Goal: Task Accomplishment & Management: Manage account settings

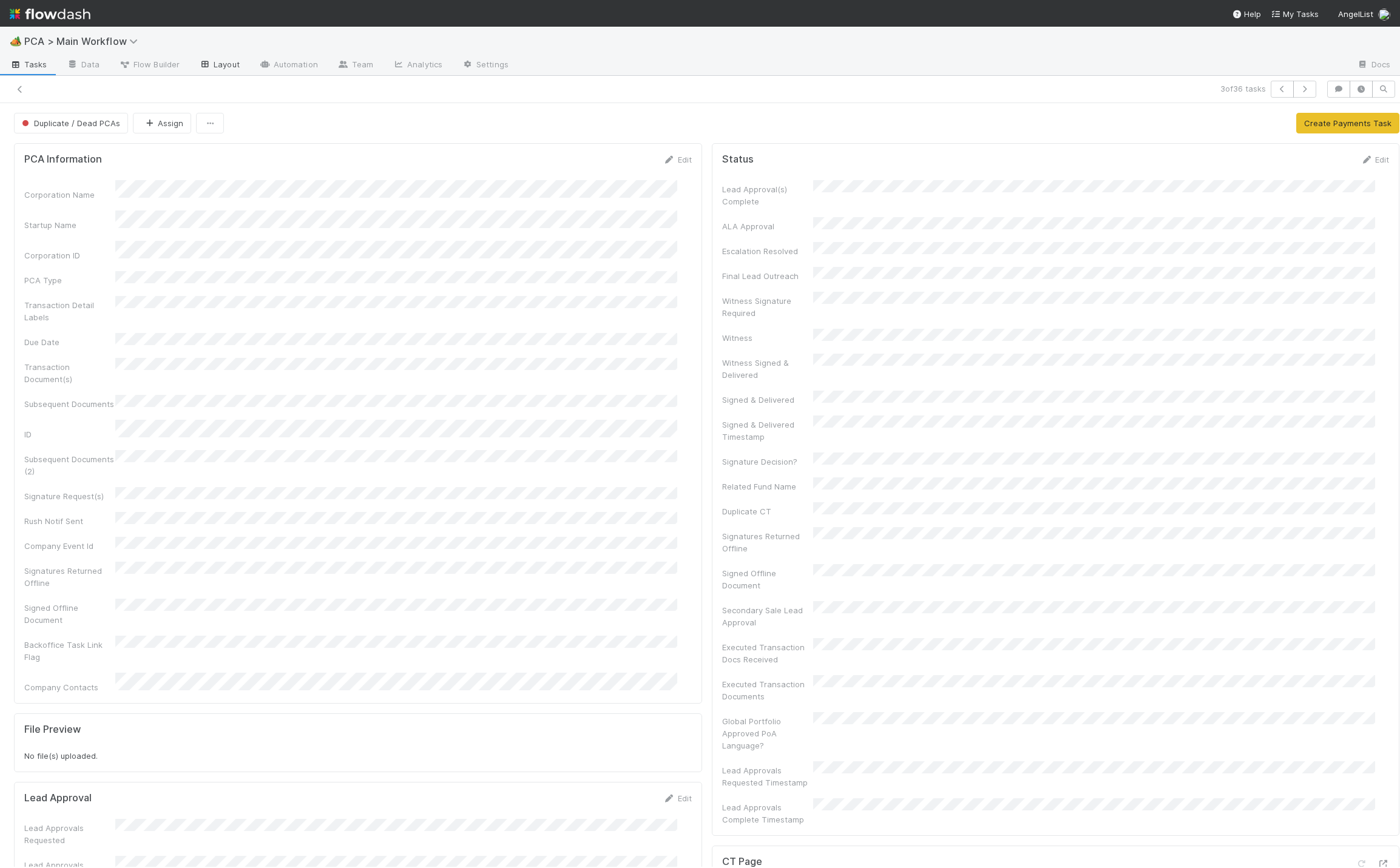
scroll to position [630, 0]
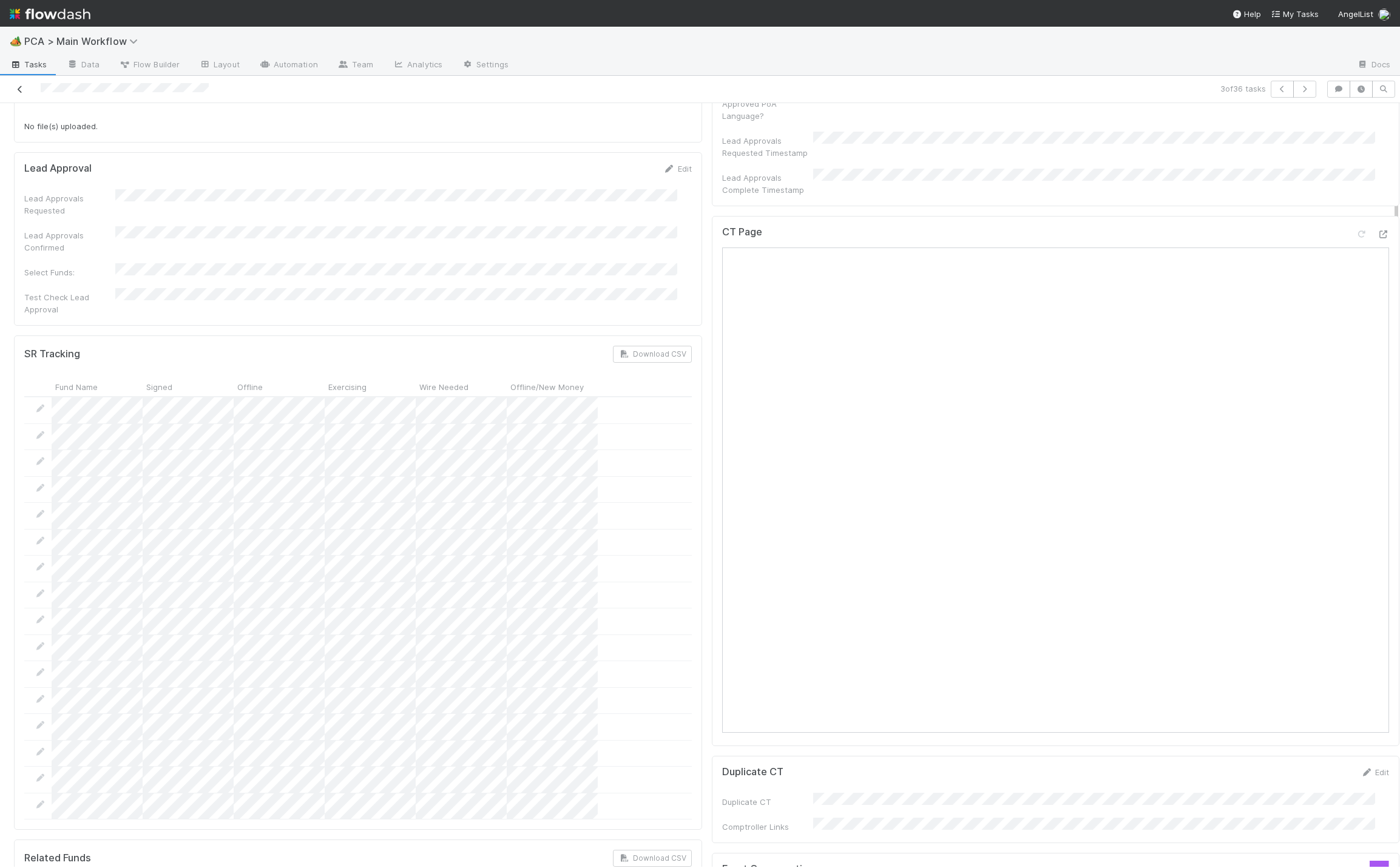
click at [19, 90] on icon at bounding box center [20, 89] width 12 height 8
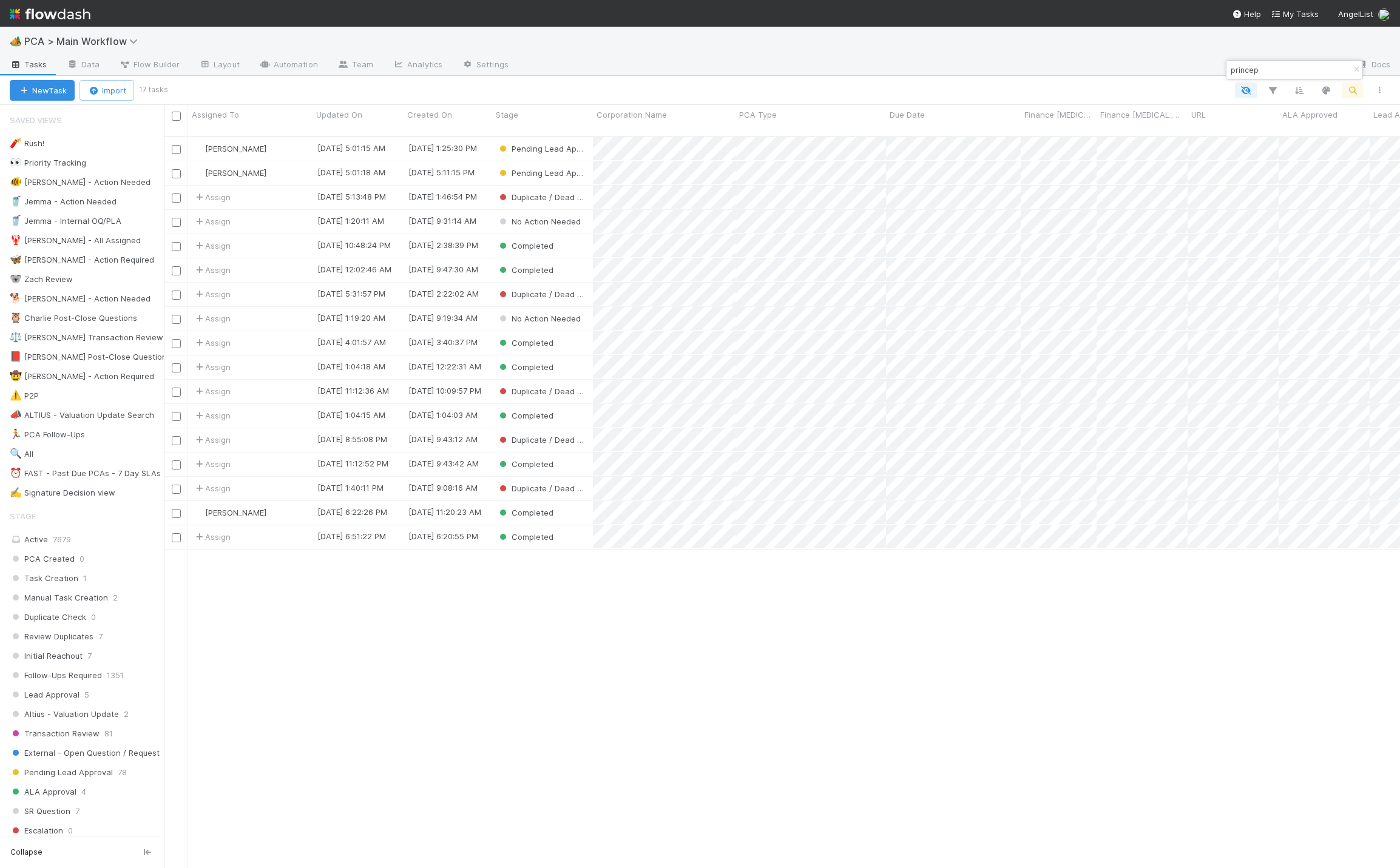
scroll to position [727, 1222]
click at [1357, 72] on icon "button" at bounding box center [1357, 70] width 12 height 8
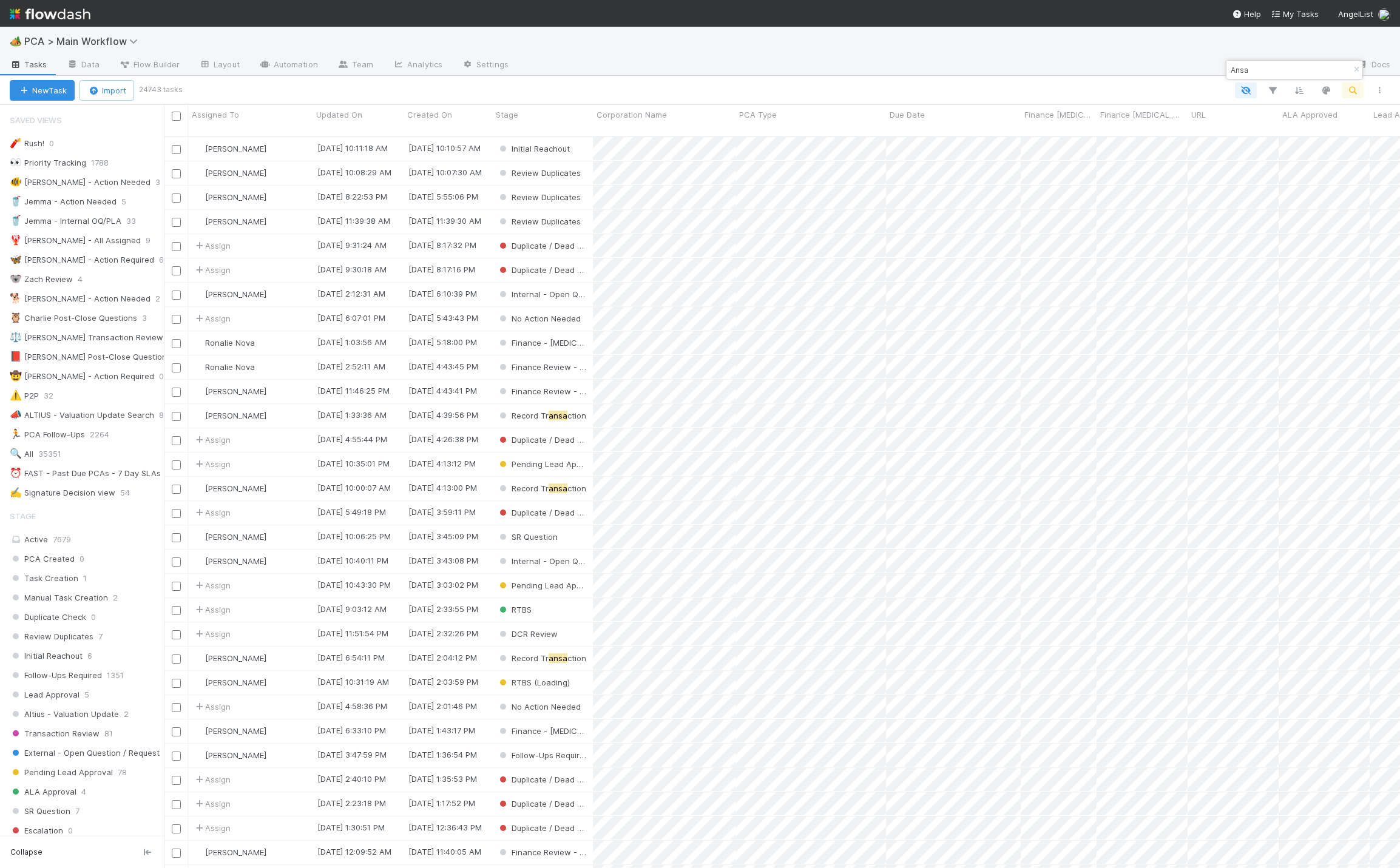
type input "Ansa"
drag, startPoint x: 1258, startPoint y: 72, endPoint x: 1201, endPoint y: 71, distance: 57.0
click at [1201, 69] on body "🏕️ PCA > Main Workflow Tasks Data Flow Builder Layout Automation Team Analytics…" at bounding box center [700, 434] width 1400 height 868
click at [1355, 68] on icon "button" at bounding box center [1357, 70] width 12 height 8
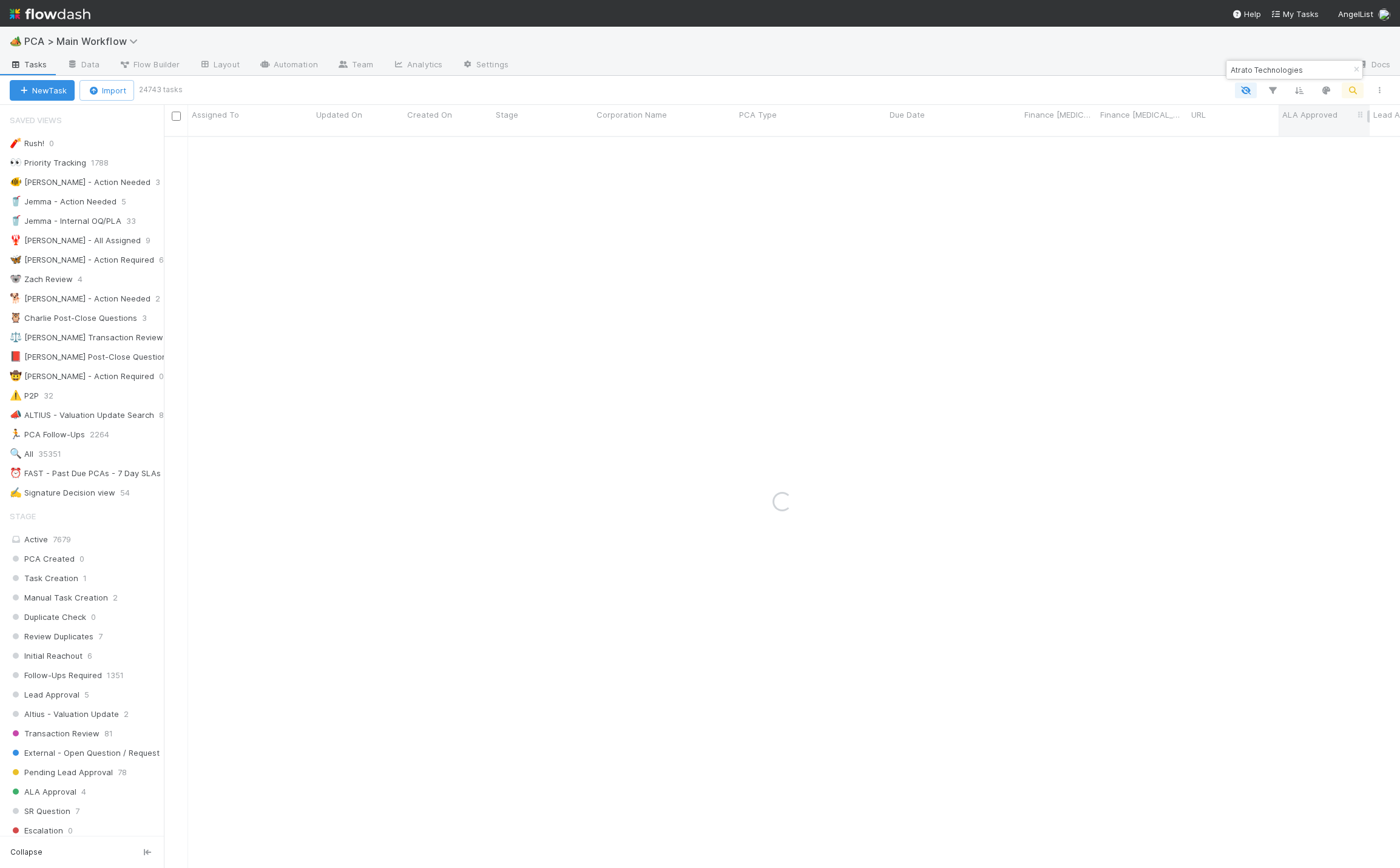
type input "Atrato Technologies"
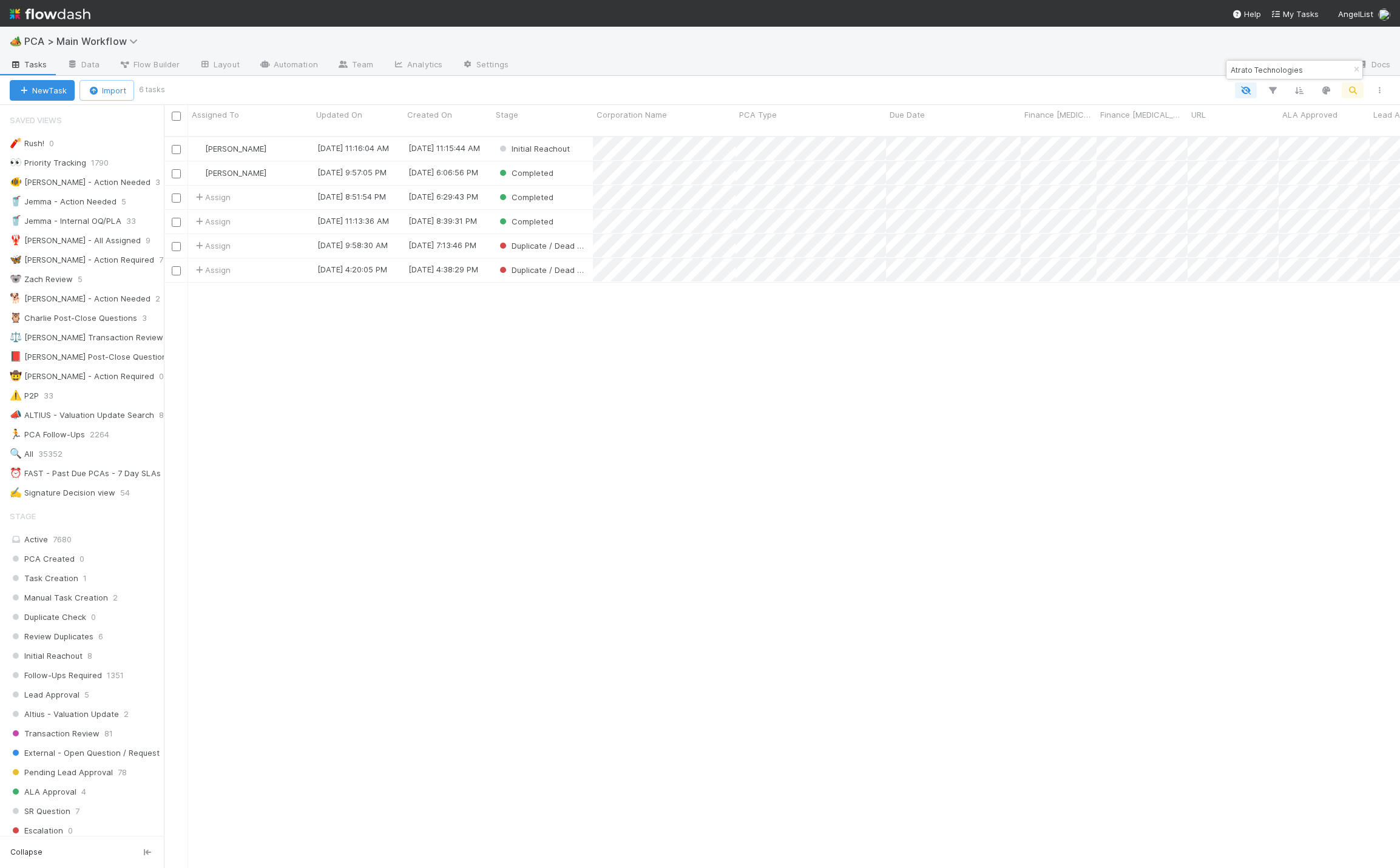
drag, startPoint x: 1357, startPoint y: 70, endPoint x: 1352, endPoint y: 81, distance: 12.1
click at [1357, 70] on icon "button" at bounding box center [1357, 70] width 12 height 8
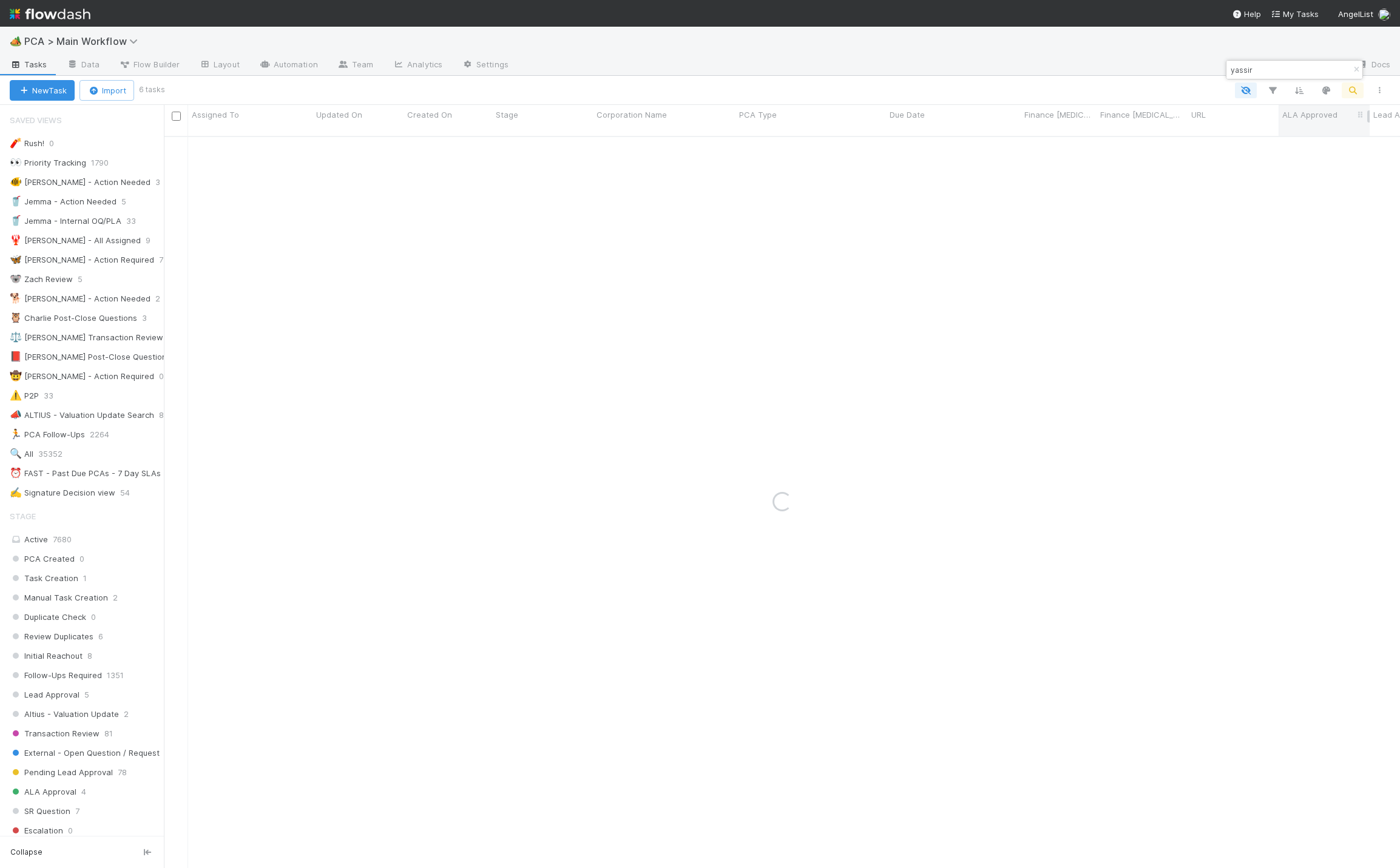
type input "yassir"
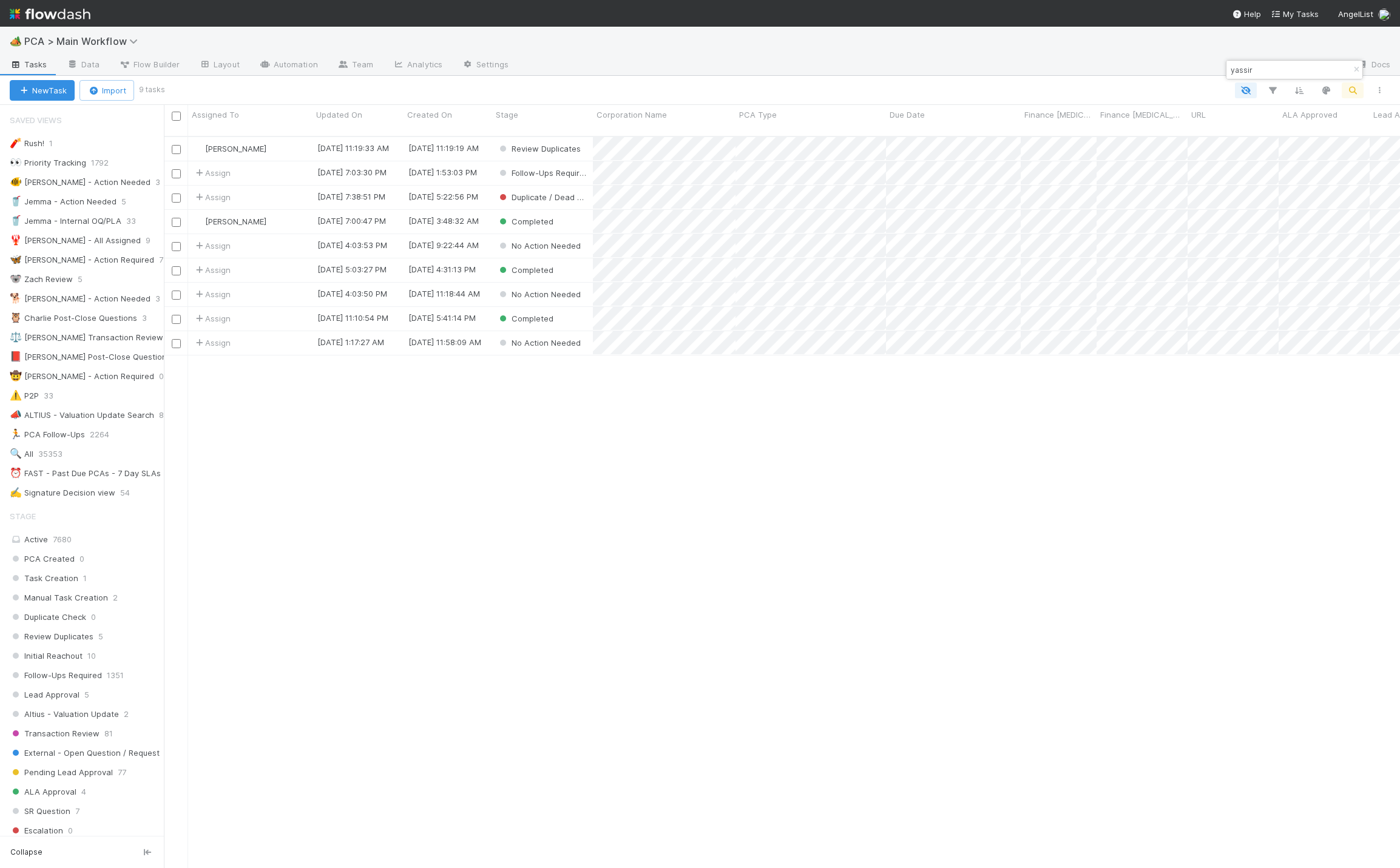
scroll to position [727, 1222]
click at [1357, 69] on icon "button" at bounding box center [1357, 70] width 12 height 8
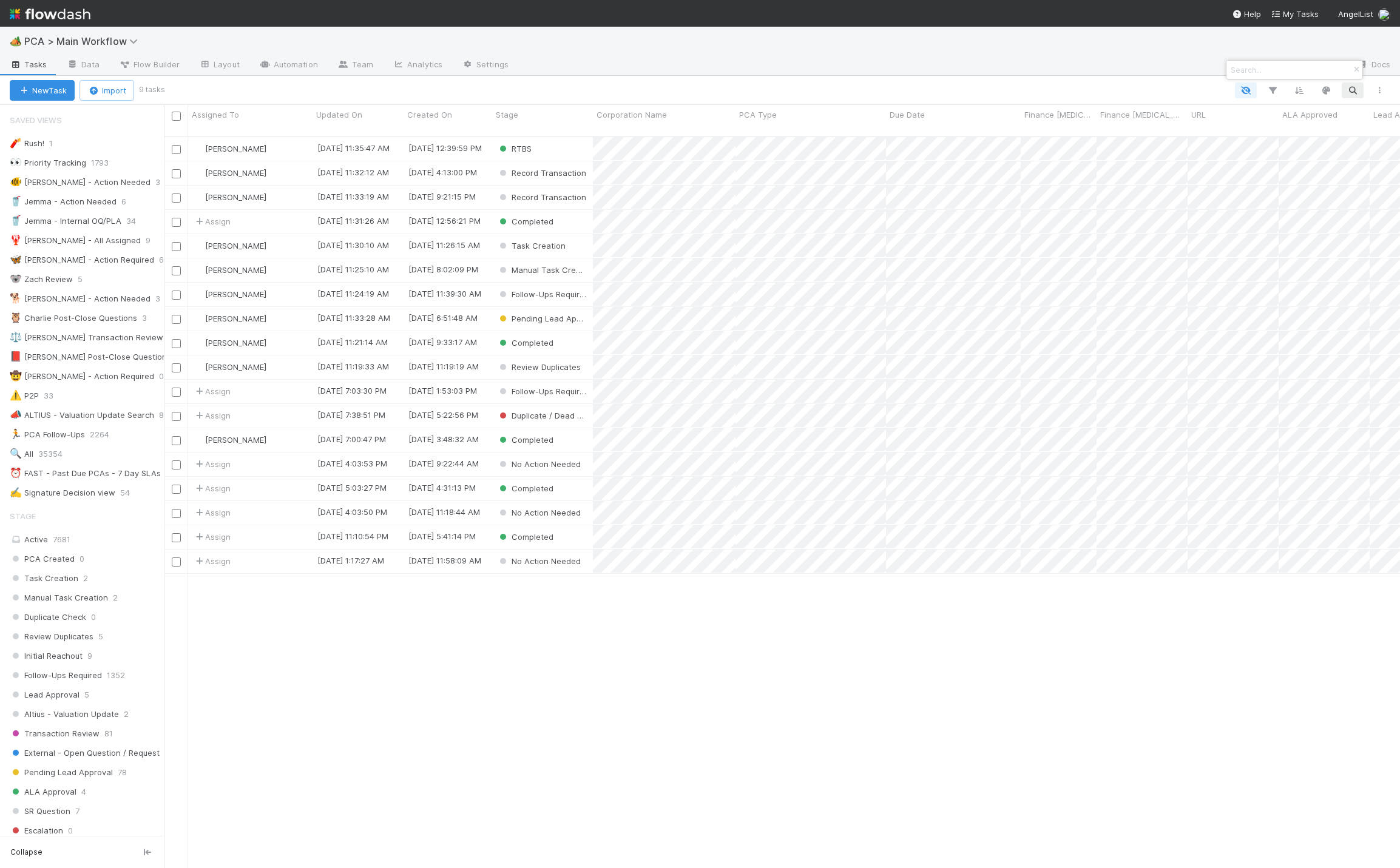
paste input "Breathwrk"
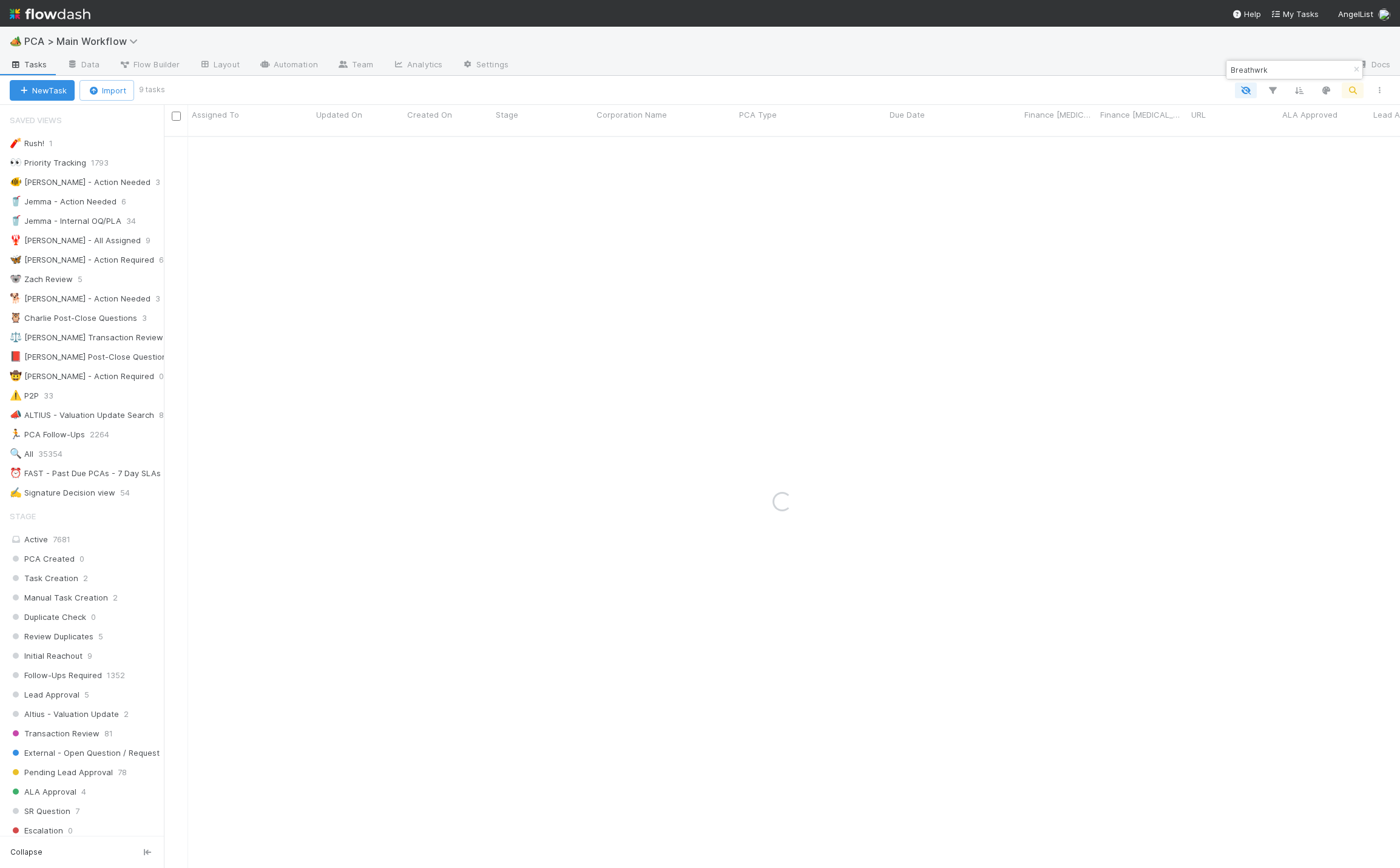
type input "Breathwrk"
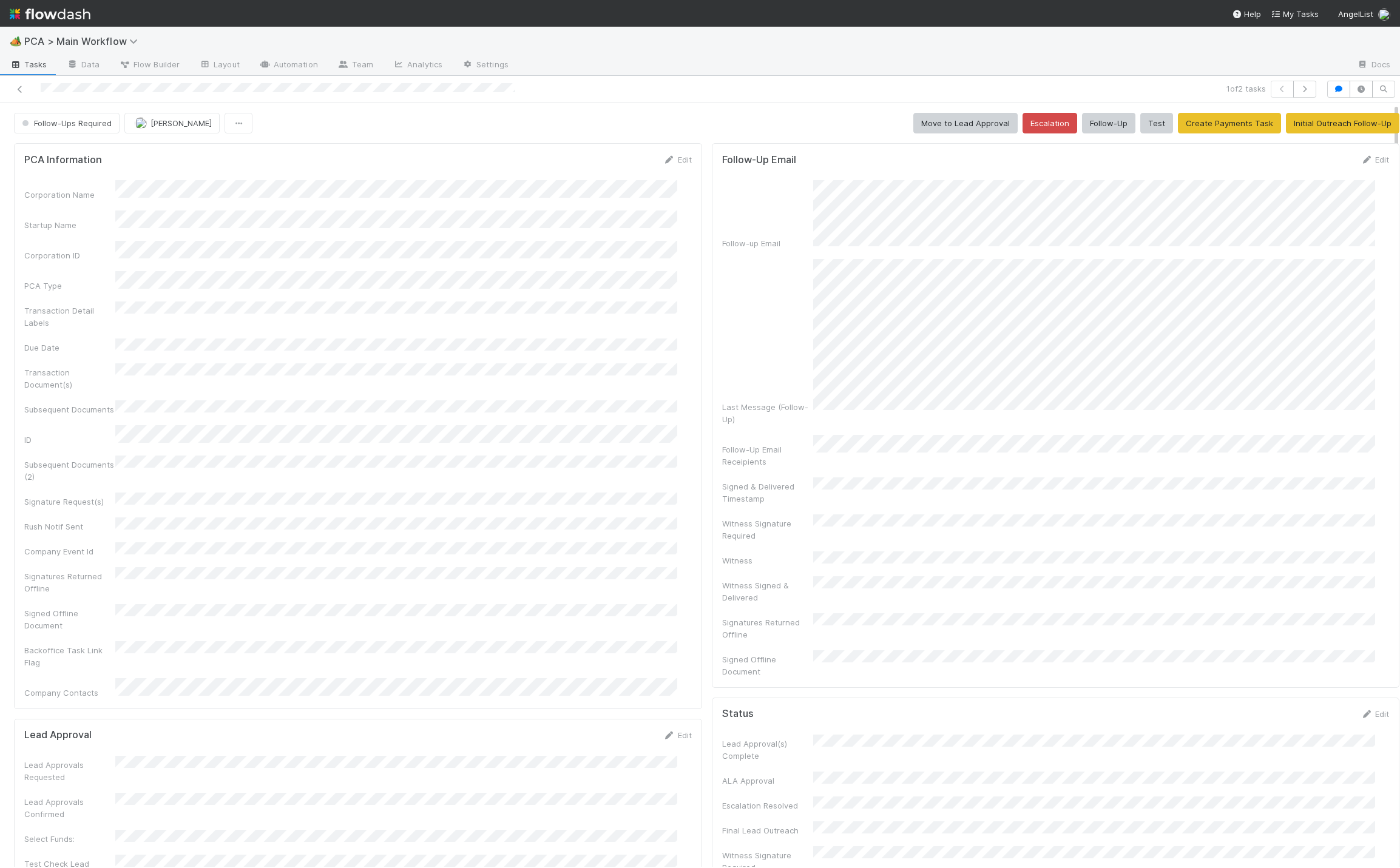
click at [663, 155] on div "Edit" at bounding box center [677, 160] width 28 height 12
click at [665, 162] on link "Edit" at bounding box center [677, 159] width 28 height 10
click at [610, 168] on button "Save" at bounding box center [627, 164] width 34 height 21
click at [22, 91] on icon at bounding box center [20, 89] width 12 height 8
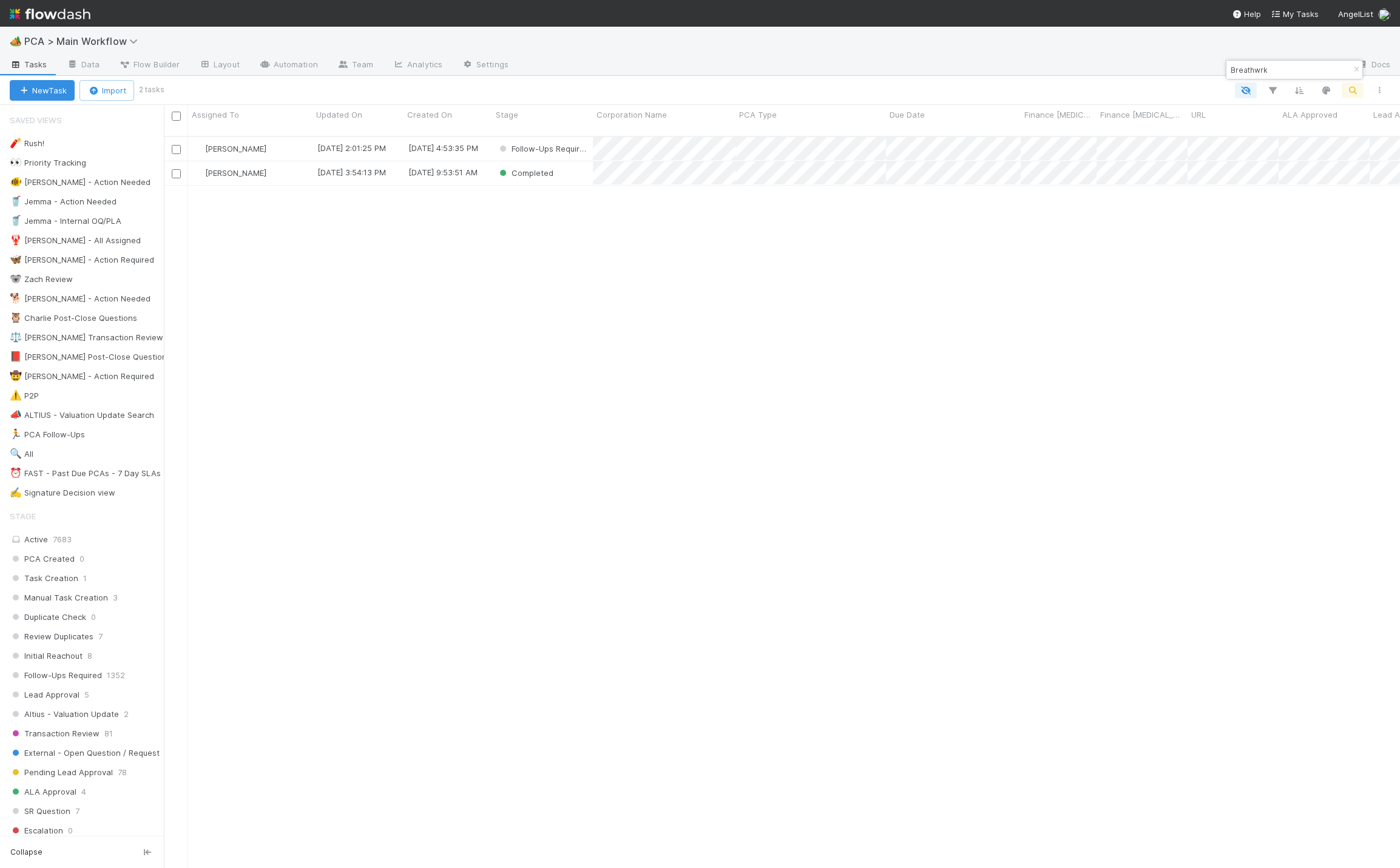
scroll to position [727, 1222]
drag, startPoint x: 1277, startPoint y: 72, endPoint x: 1226, endPoint y: 69, distance: 51.1
click at [1227, 69] on div "Breathwrk" at bounding box center [1288, 70] width 123 height 14
type input "charter space"
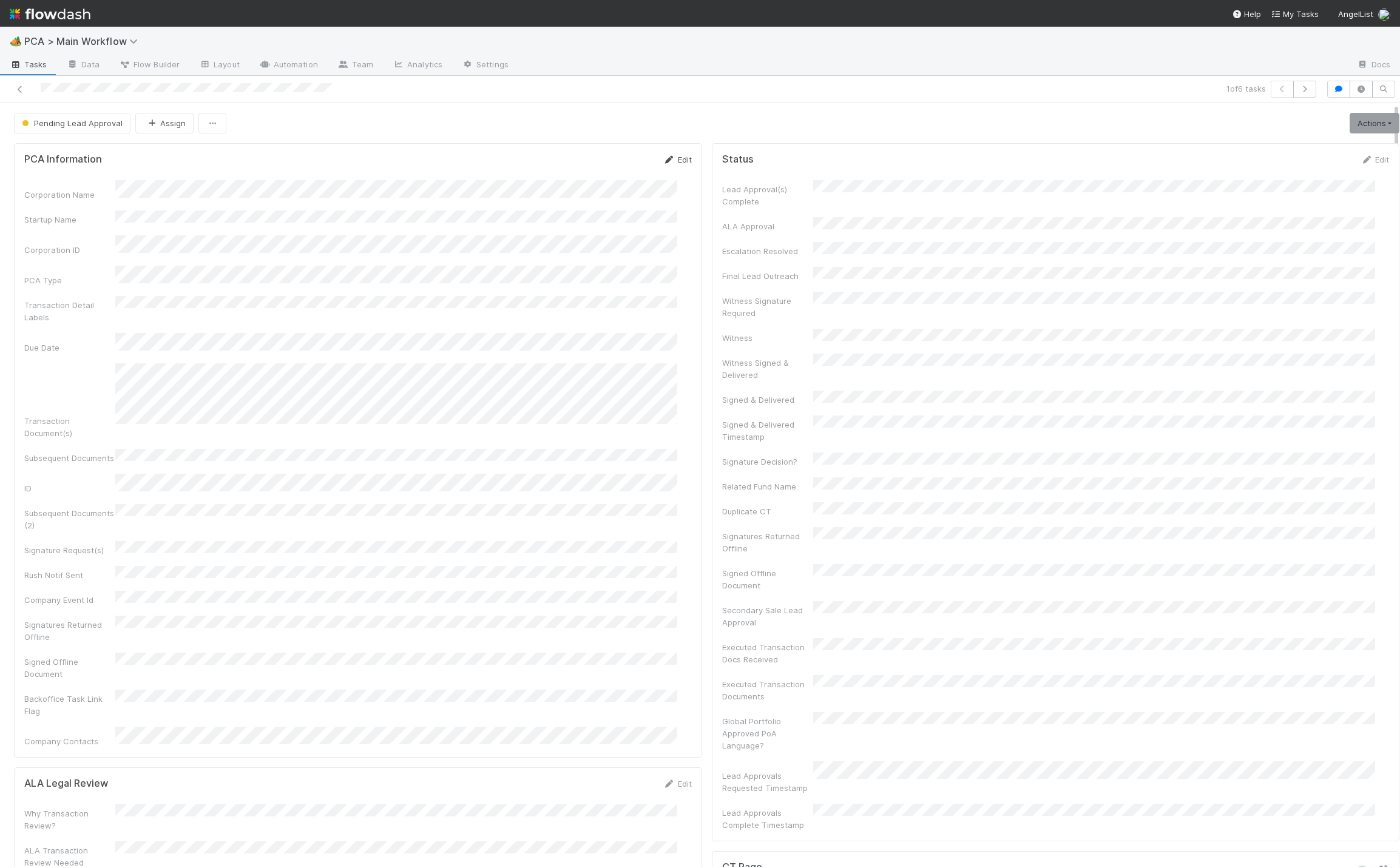
click at [668, 162] on link "Edit" at bounding box center [677, 159] width 28 height 10
drag, startPoint x: 610, startPoint y: 170, endPoint x: 603, endPoint y: 183, distance: 14.8
click at [610, 168] on button "Save" at bounding box center [627, 164] width 34 height 21
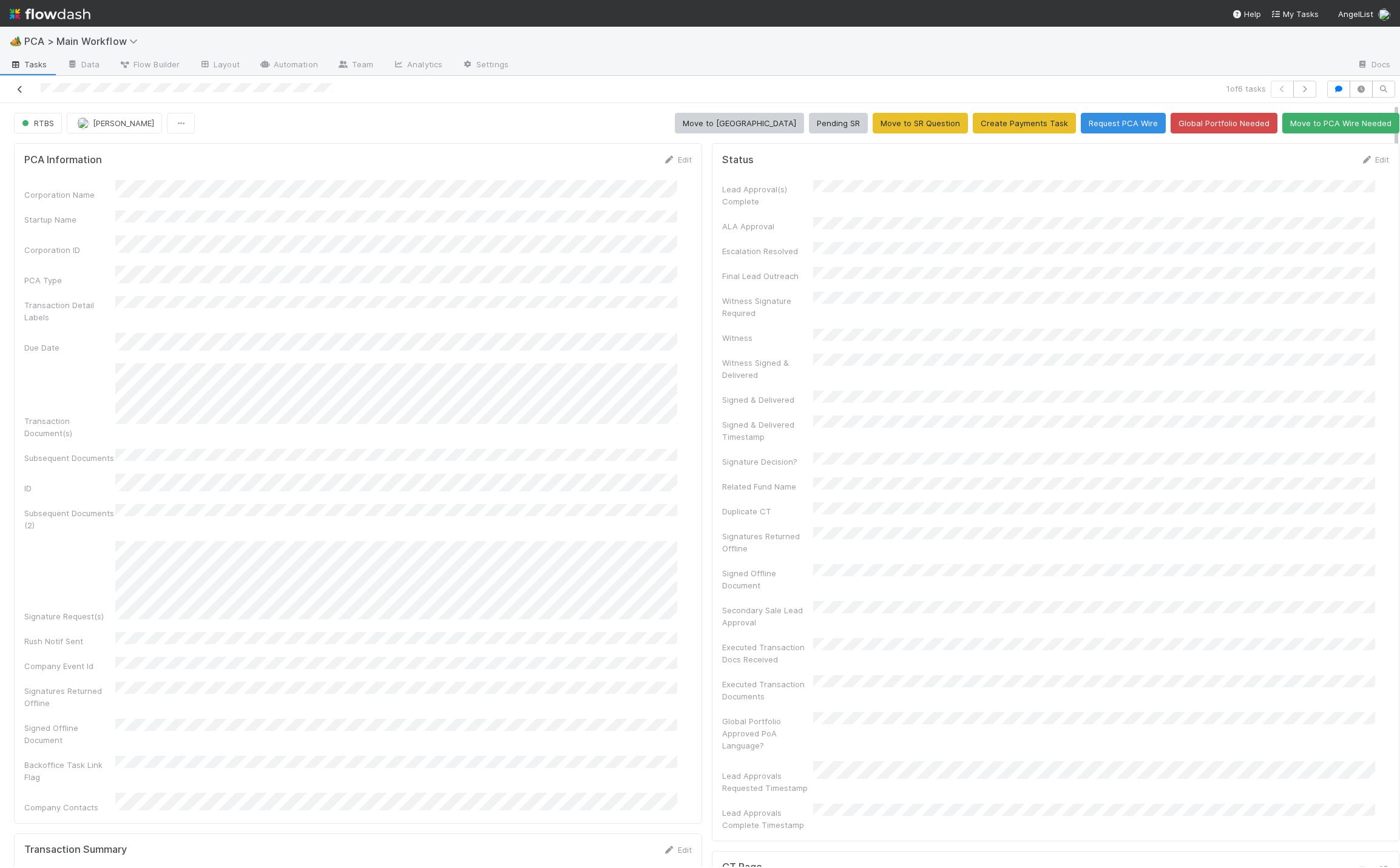
click at [19, 88] on icon at bounding box center [20, 89] width 12 height 8
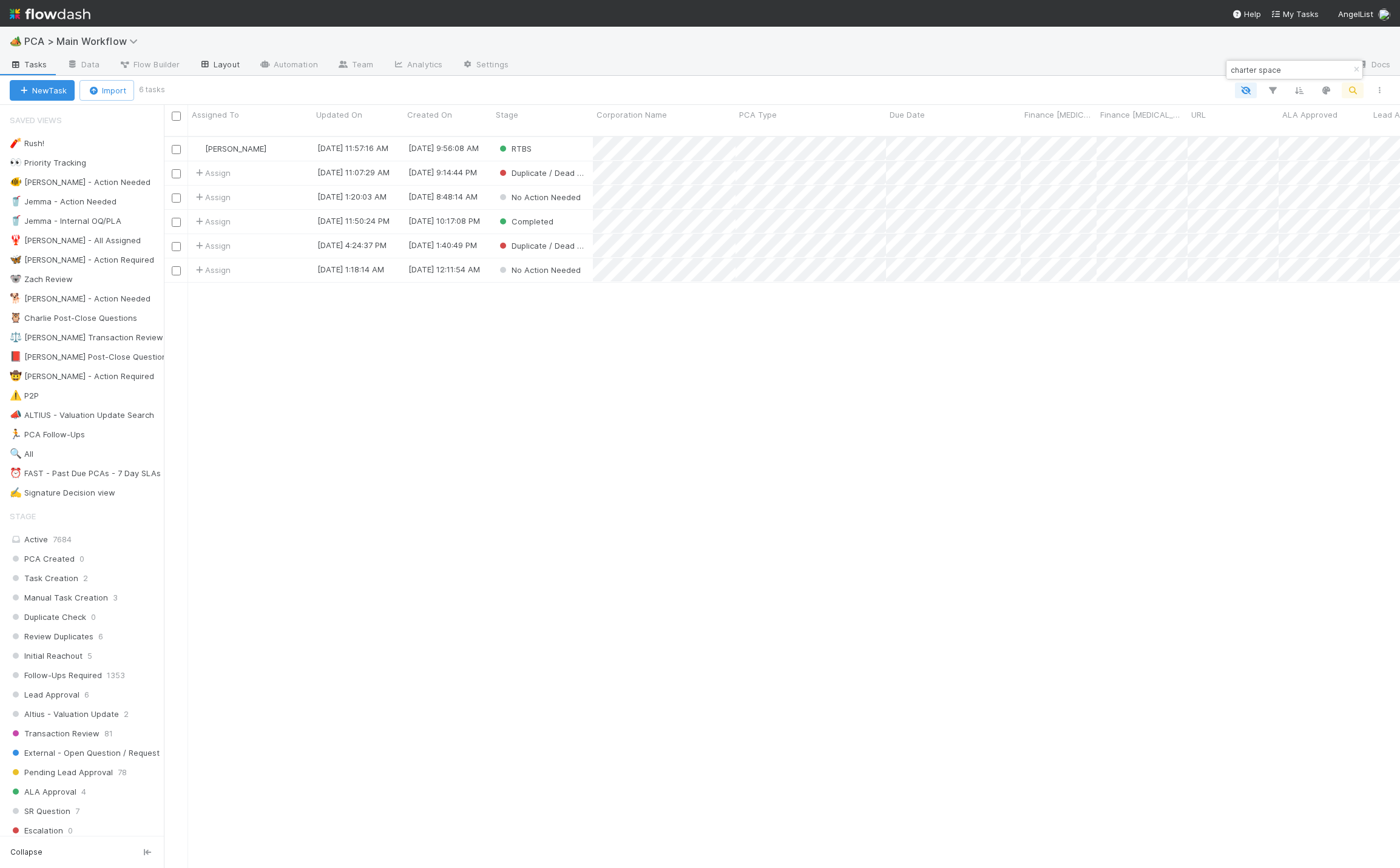
scroll to position [727, 1222]
paste input "Nopillo"
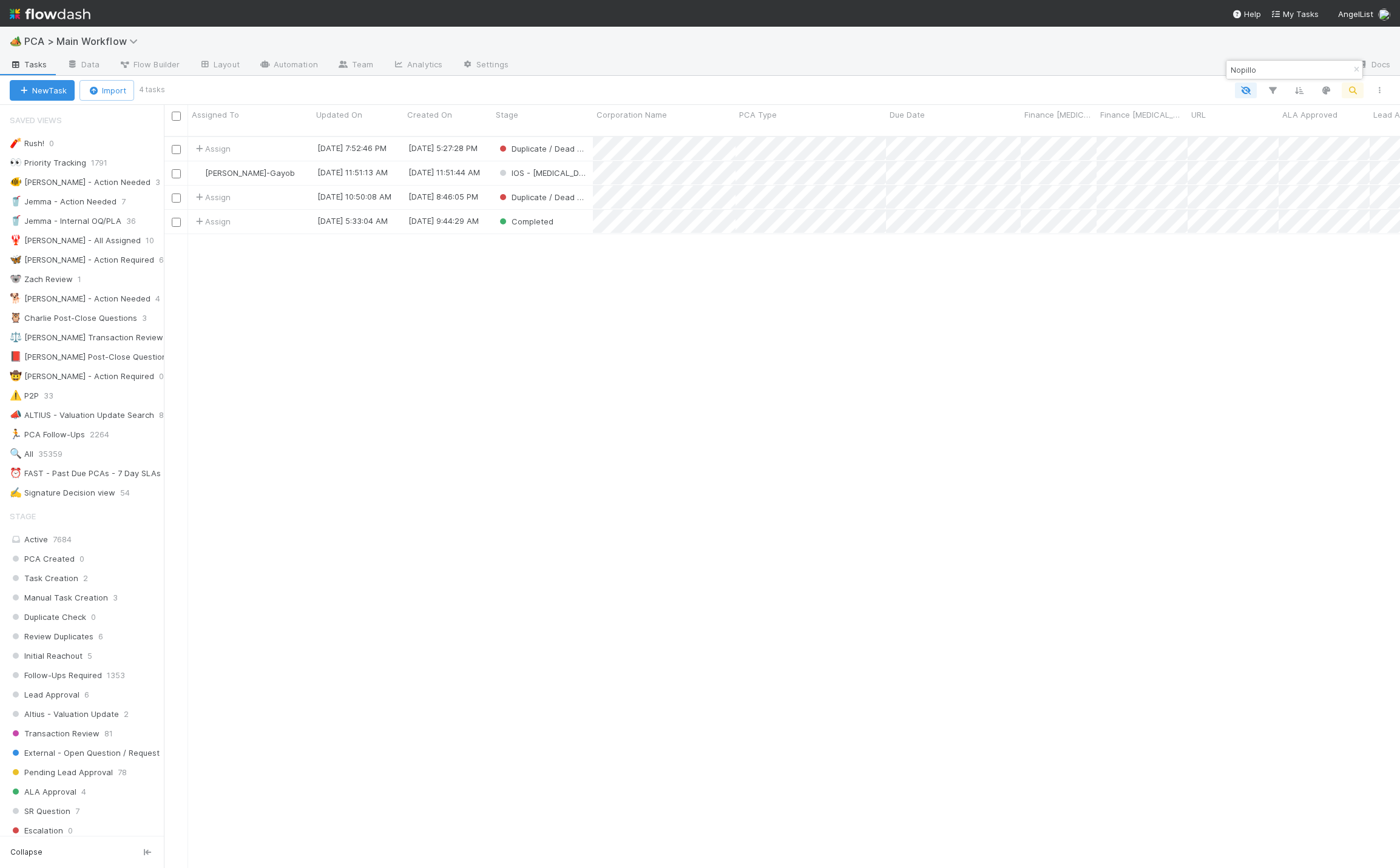
type input "Nopillo"
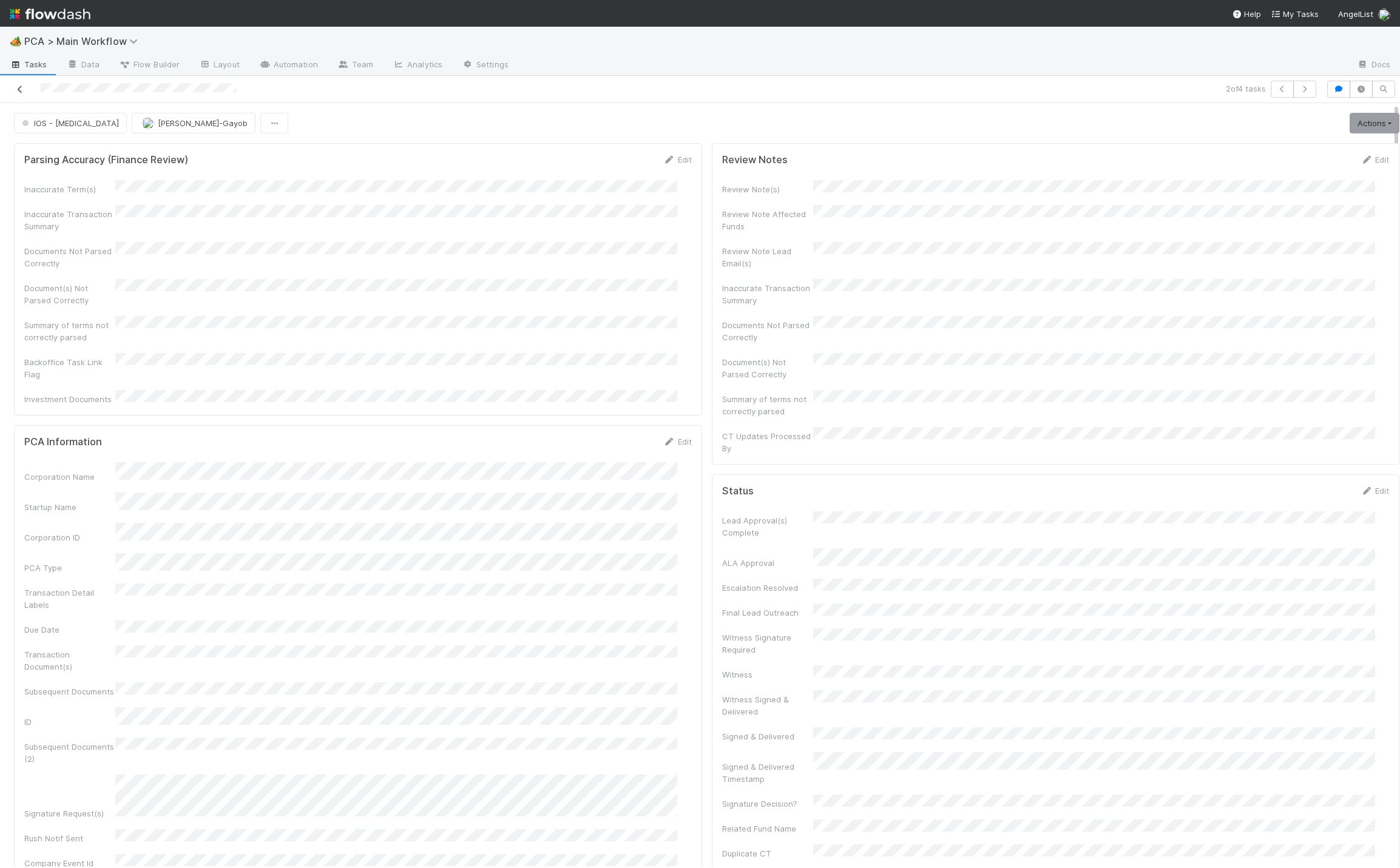
click at [20, 88] on icon at bounding box center [20, 89] width 12 height 8
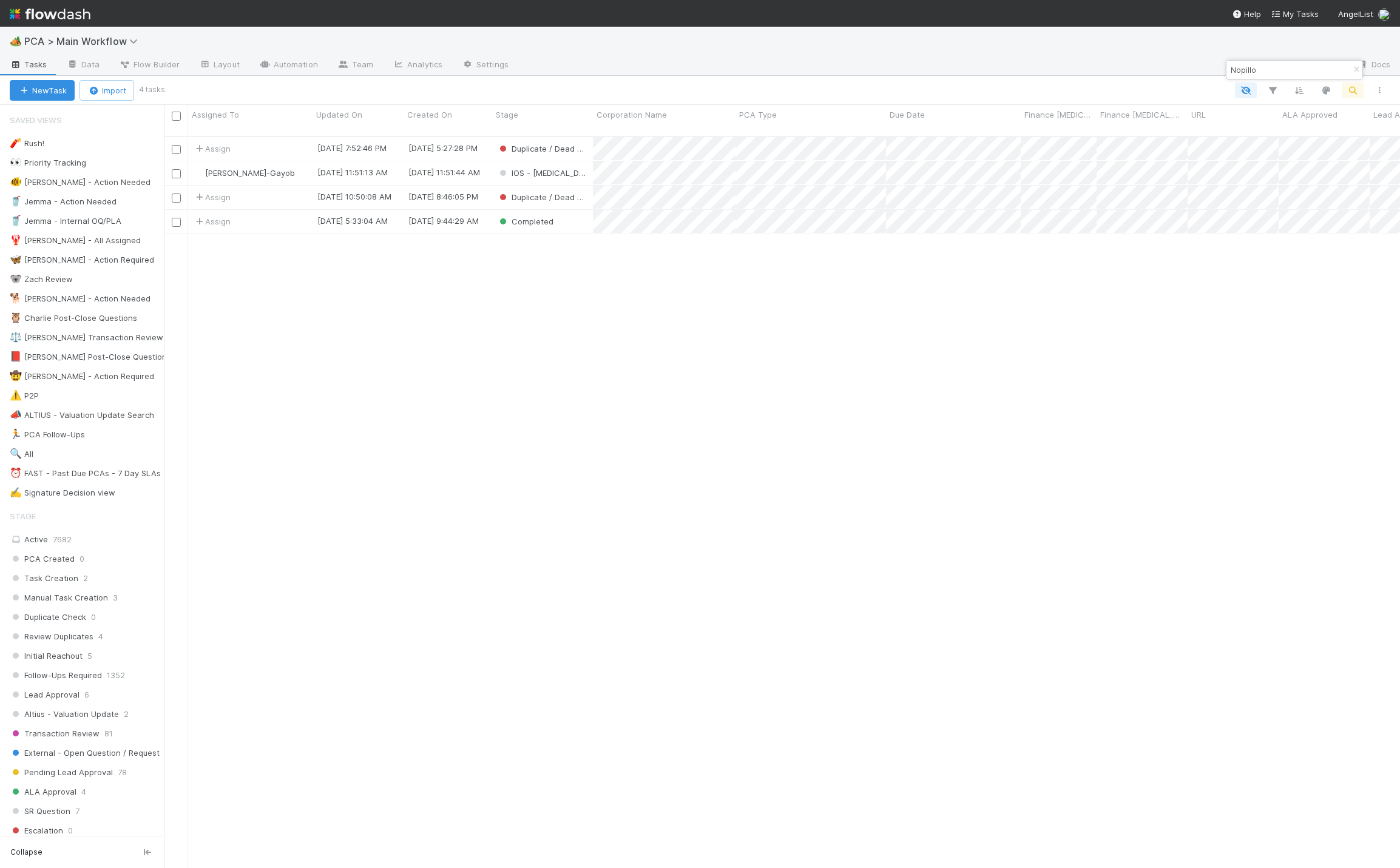
scroll to position [727, 1222]
drag, startPoint x: 1263, startPoint y: 72, endPoint x: 1206, endPoint y: 72, distance: 57.0
click at [1212, 70] on body "🏕️ PCA > Main Workflow Tasks Data Flow Builder Layout Automation Team Analytics…" at bounding box center [700, 434] width 1400 height 868
type input "N"
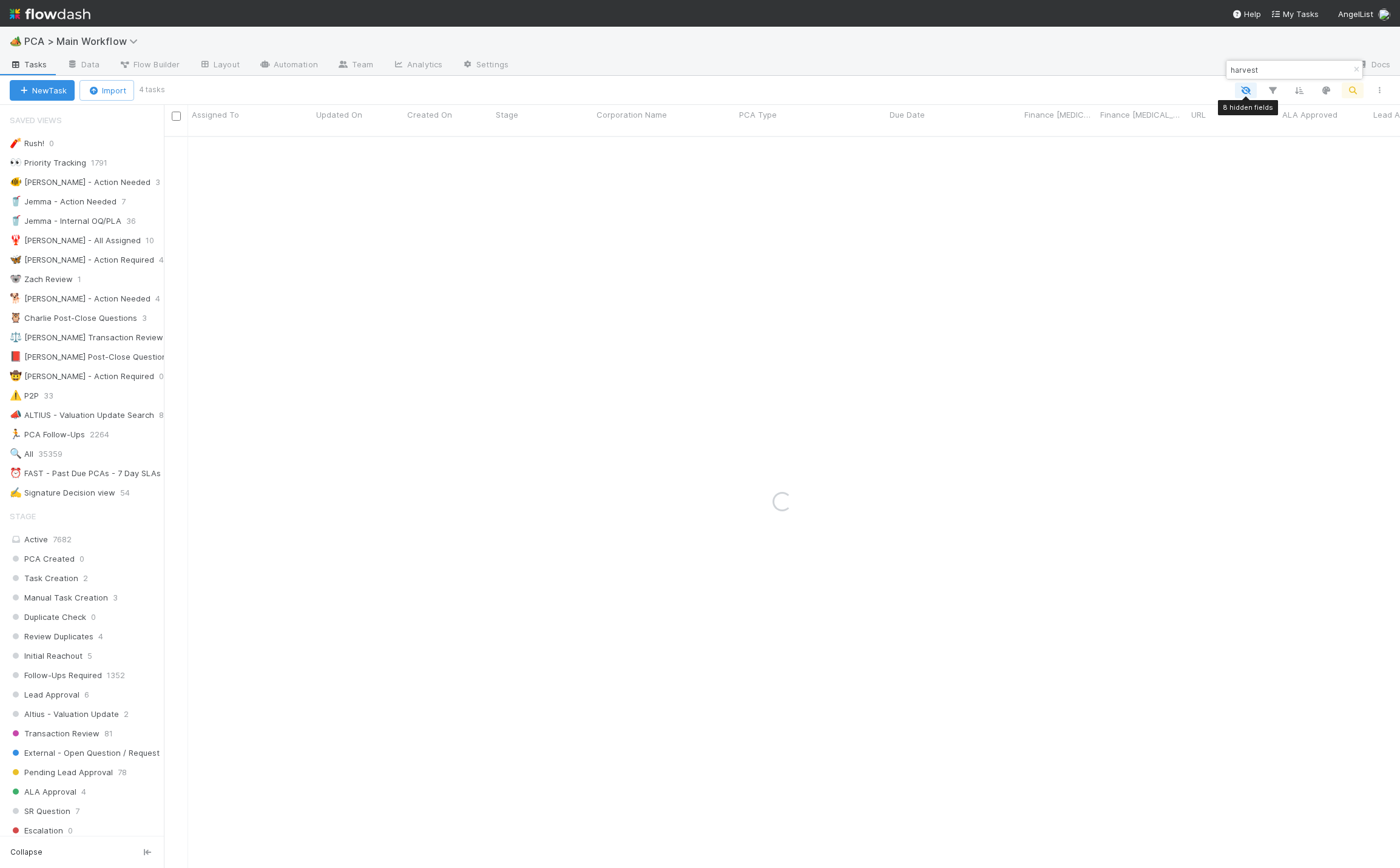
type input "harvest"
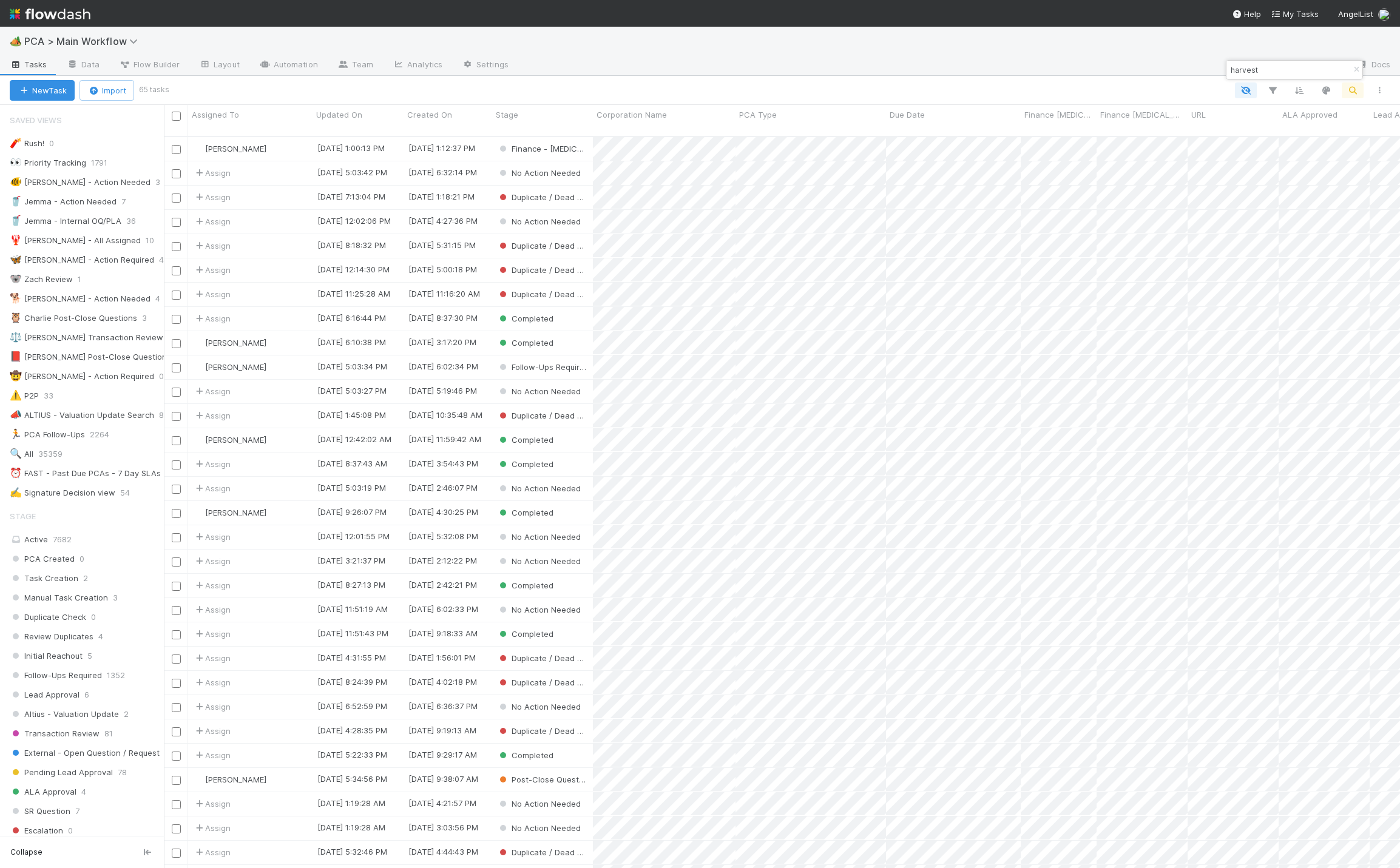
scroll to position [0, 0]
drag, startPoint x: 1266, startPoint y: 71, endPoint x: 1226, endPoint y: 65, distance: 40.4
click at [1226, 65] on div "harvest" at bounding box center [1294, 70] width 137 height 19
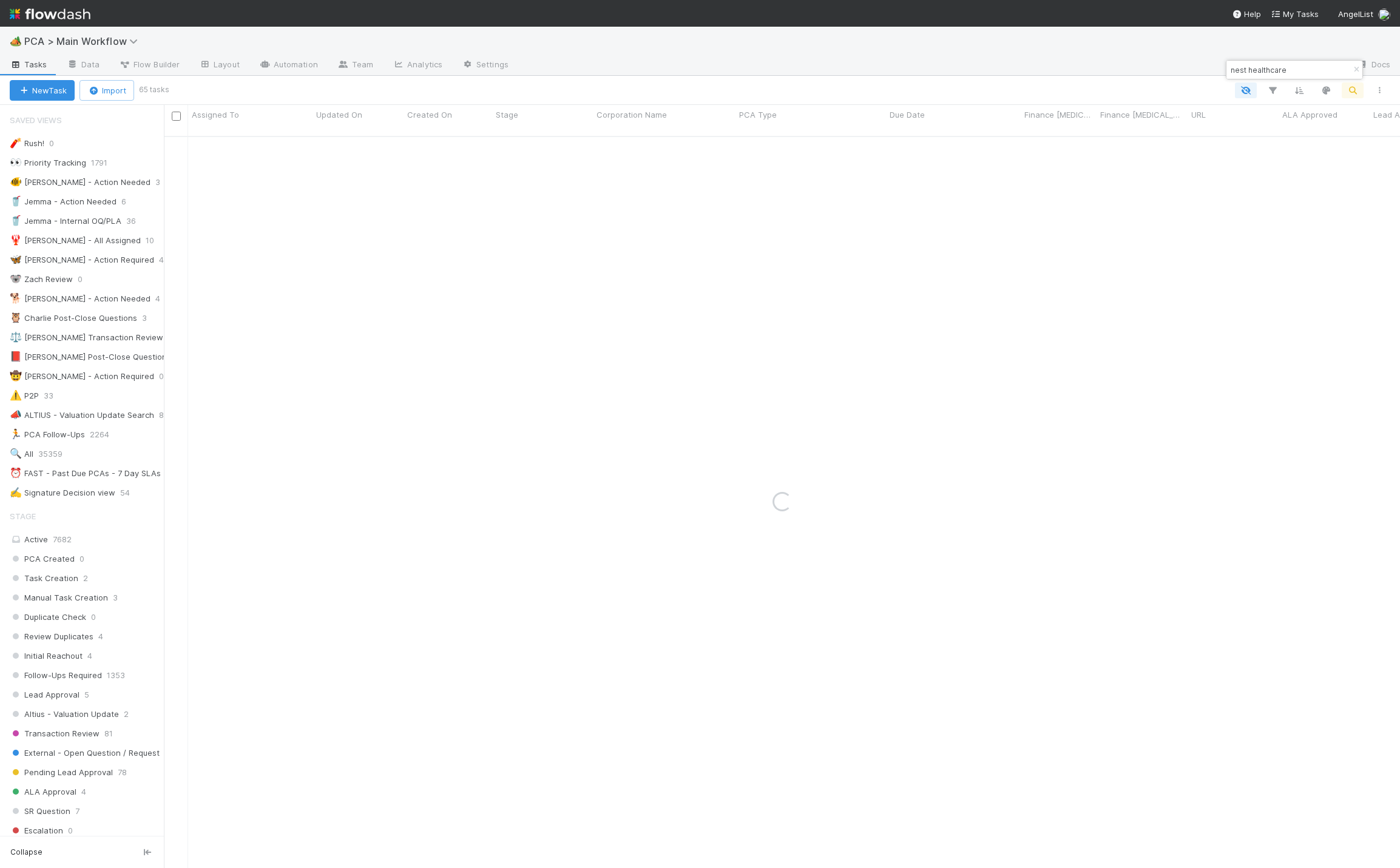
type input "nest healthcare"
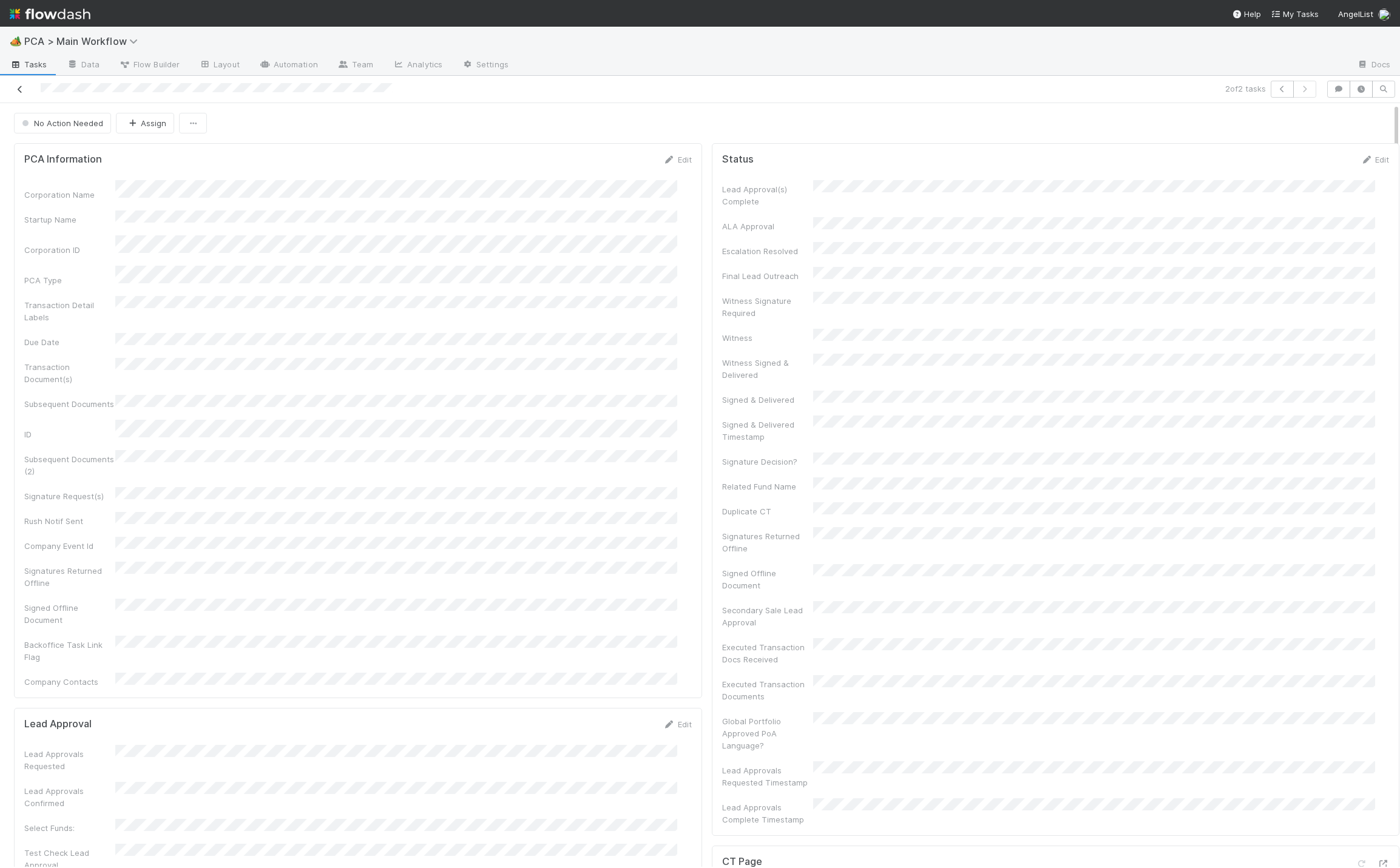
click at [17, 88] on icon at bounding box center [20, 89] width 12 height 8
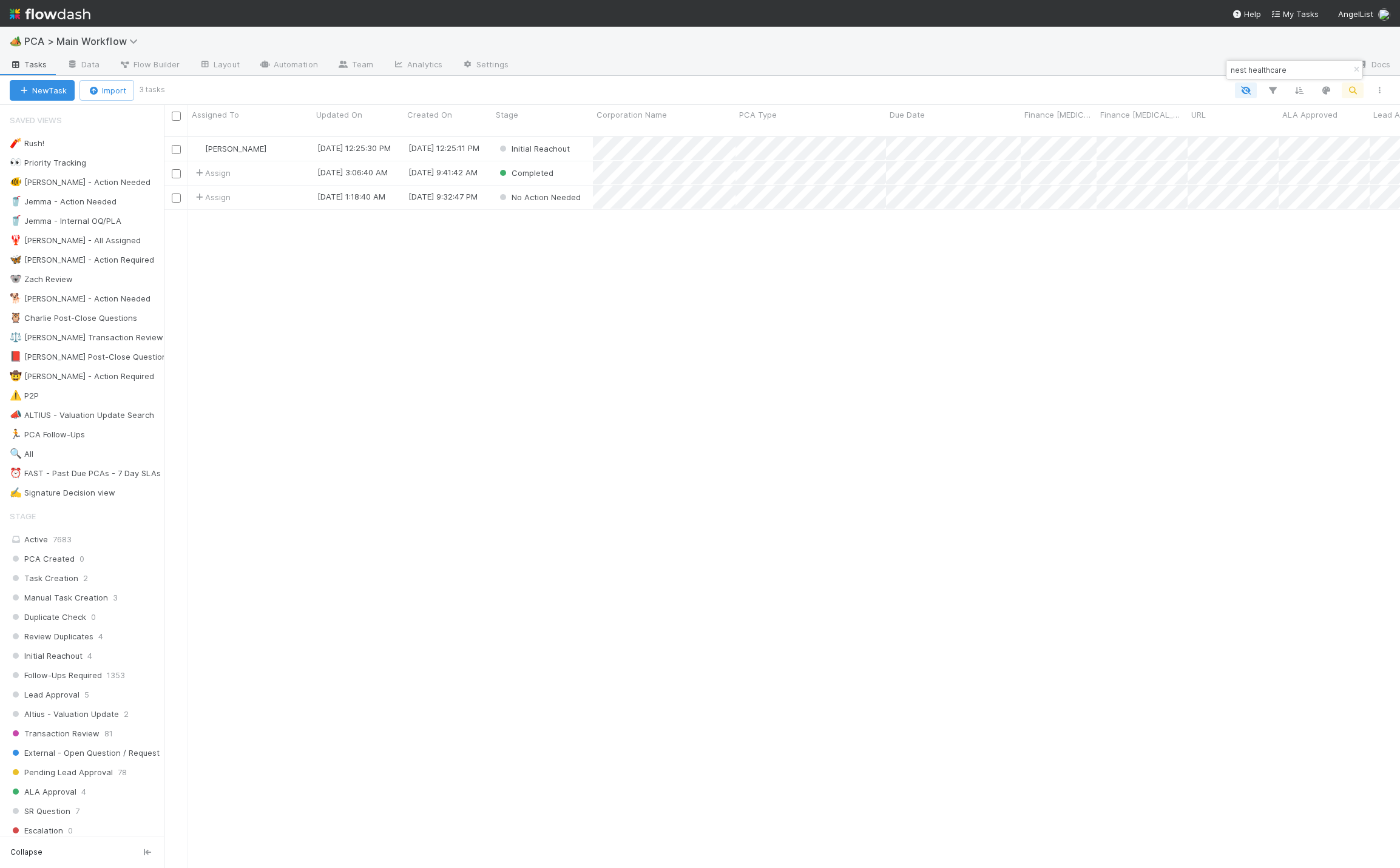
scroll to position [727, 1222]
click at [1354, 70] on icon "button" at bounding box center [1357, 70] width 12 height 8
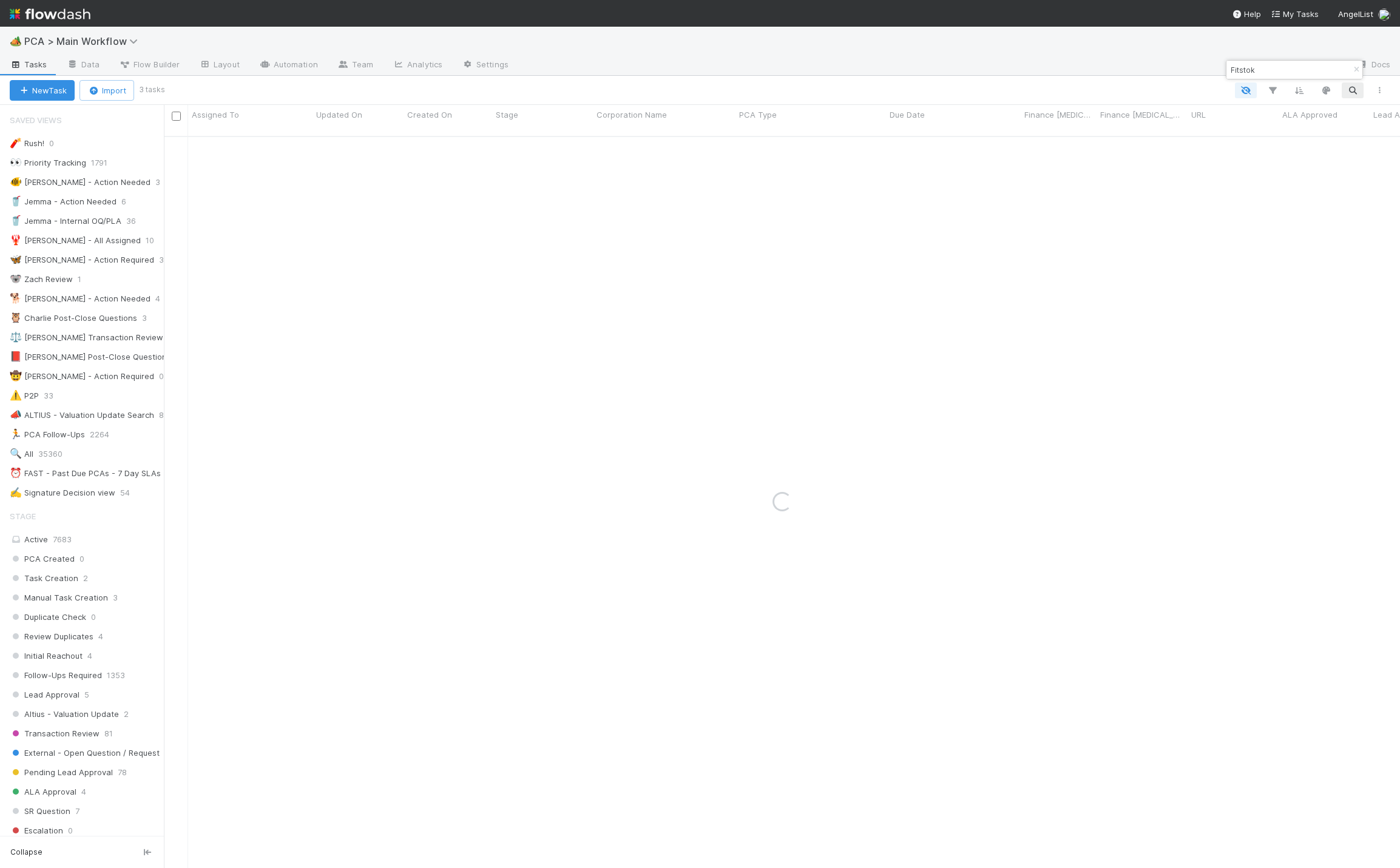
type input "Fitstok"
